Goal: Task Accomplishment & Management: Complete application form

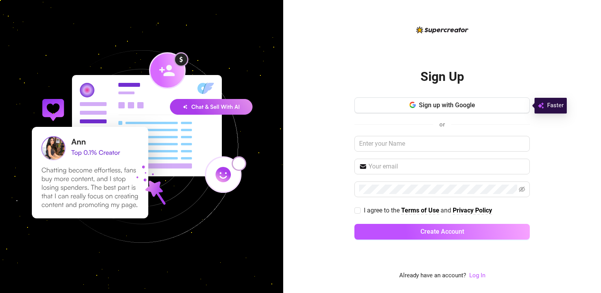
click at [17, 101] on img at bounding box center [142, 147] width 272 height 272
click at [503, 111] on button "Sign up with Google" at bounding box center [441, 106] width 175 height 16
